Goal: Task Accomplishment & Management: Manage account settings

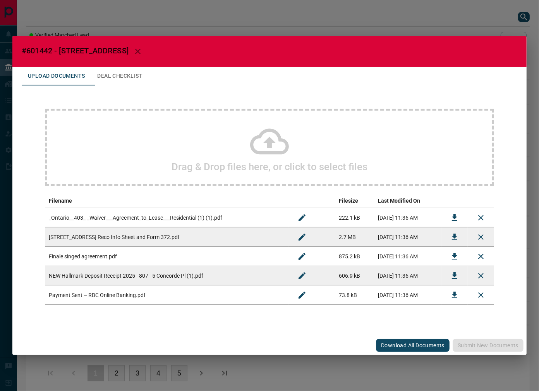
click at [33, 46] on h2 "#601442 - [STREET_ADDRESS]" at bounding box center [269, 51] width 514 height 31
click at [38, 49] on span "#601442 - [STREET_ADDRESS]" at bounding box center [75, 50] width 107 height 9
copy span "601442"
click at [450, 217] on icon "Download" at bounding box center [454, 217] width 9 height 9
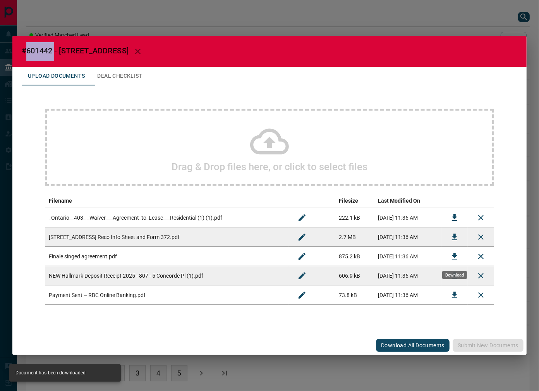
click at [449, 253] on button "Download" at bounding box center [454, 256] width 19 height 19
click at [453, 282] on button "Download" at bounding box center [454, 276] width 19 height 19
click at [136, 70] on button "Deal Checklist" at bounding box center [120, 76] width 58 height 19
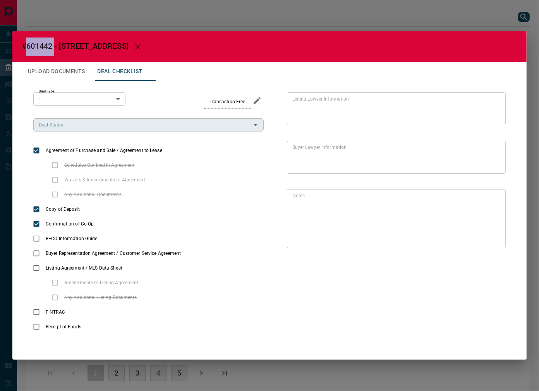
click at [77, 120] on div "Deal Status" at bounding box center [148, 124] width 230 height 13
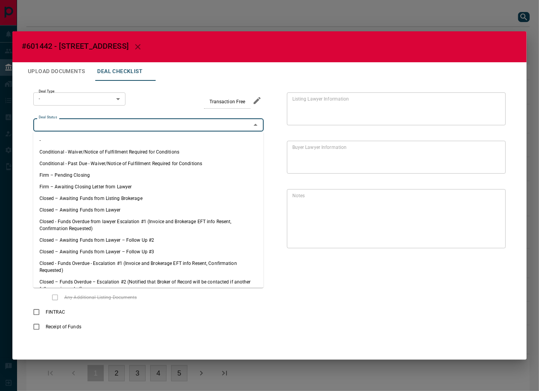
click at [74, 174] on li "Firm – Pending Closing" at bounding box center [148, 176] width 230 height 12
type input "**********"
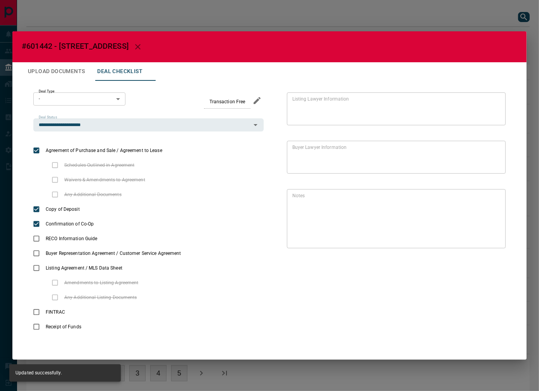
click at [75, 94] on body "Lead Transfers Leads Deals Listings Campaigns Quota Rules Agent Quotas Admin Mo…" at bounding box center [269, 200] width 539 height 400
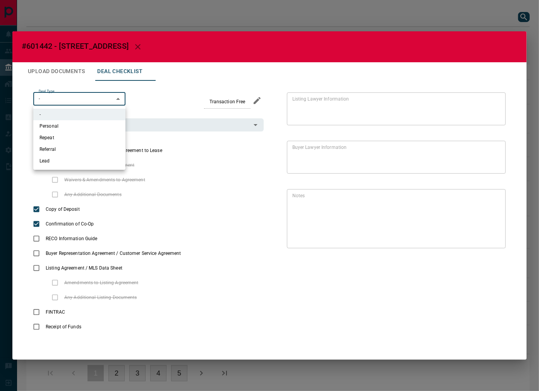
click at [63, 163] on li "Lead" at bounding box center [79, 161] width 92 height 12
type input "*"
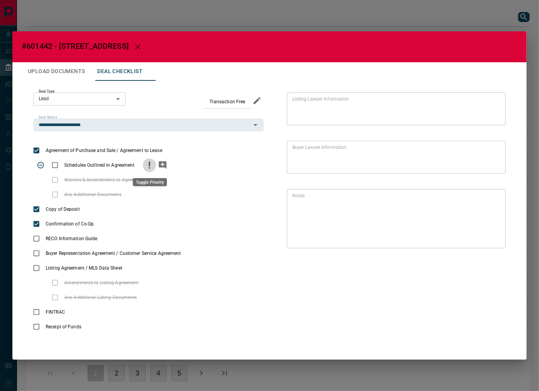
click at [149, 168] on circle "priority" at bounding box center [150, 168] width 2 height 2
click at [163, 167] on icon "add note" at bounding box center [163, 165] width 8 height 8
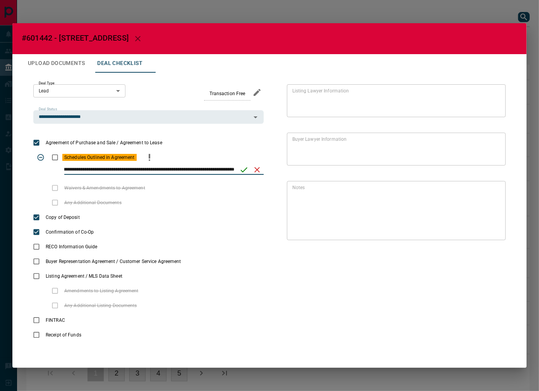
scroll to position [0, 25]
type input "**********"
click at [239, 169] on icon "save" at bounding box center [243, 169] width 9 height 9
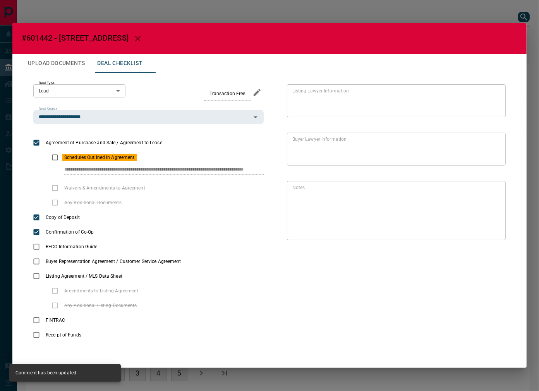
click at [77, 63] on button "Upload Documents" at bounding box center [56, 63] width 69 height 19
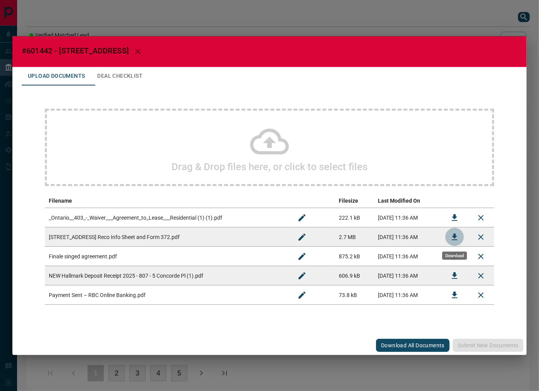
click at [447, 237] on button "Download" at bounding box center [454, 237] width 19 height 19
click at [149, 78] on button "Deal Checklist" at bounding box center [120, 76] width 58 height 19
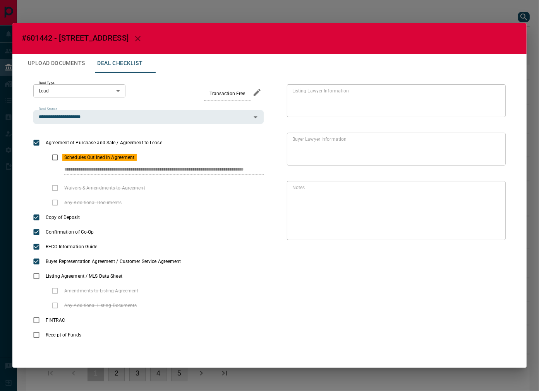
click at [56, 63] on button "Upload Documents" at bounding box center [56, 63] width 69 height 19
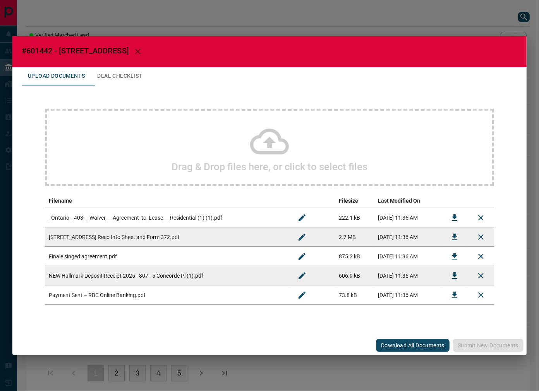
click at [159, 142] on div "Drag & Drop files here, or click to select files" at bounding box center [269, 147] width 449 height 77
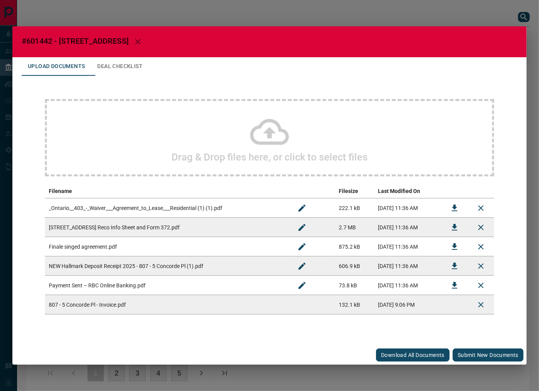
click at [475, 352] on button "Submit new documents" at bounding box center [487, 355] width 71 height 13
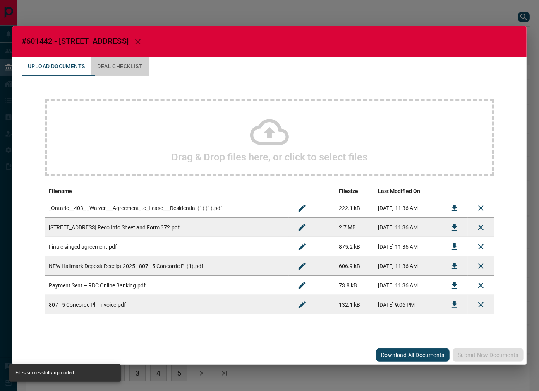
click at [120, 63] on button "Deal Checklist" at bounding box center [120, 66] width 58 height 19
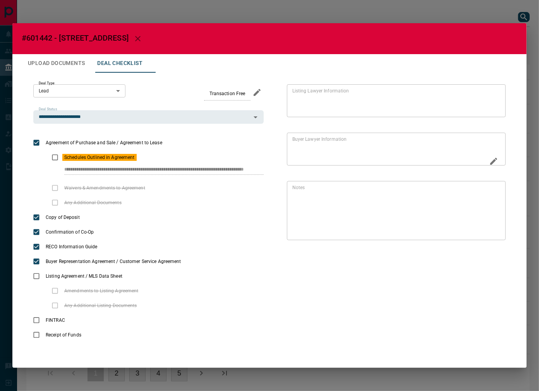
scroll to position [0, 12]
drag, startPoint x: 63, startPoint y: 170, endPoint x: 231, endPoint y: 42, distance: 211.0
click at [288, 168] on div "**********" at bounding box center [269, 213] width 495 height 281
